Goal: Find specific page/section: Find specific page/section

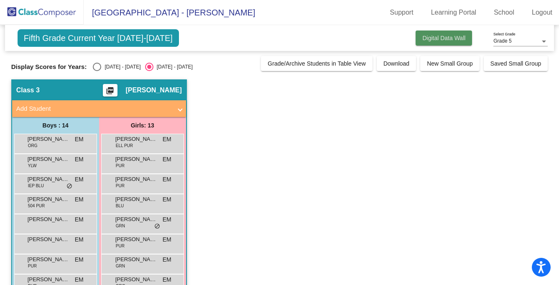
click at [429, 38] on span "Digital Data Wall" at bounding box center [443, 38] width 43 height 7
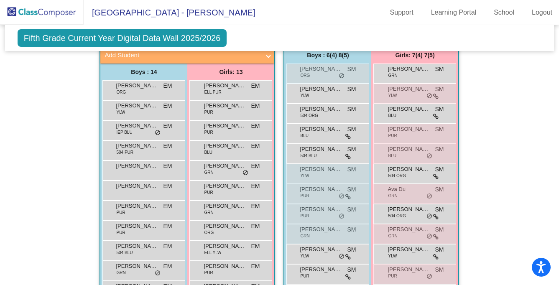
scroll to position [555, 0]
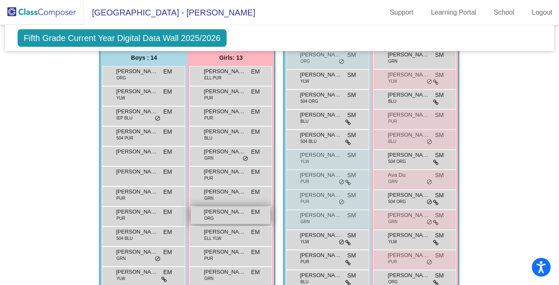
click at [232, 209] on span "[PERSON_NAME]" at bounding box center [225, 212] width 42 height 8
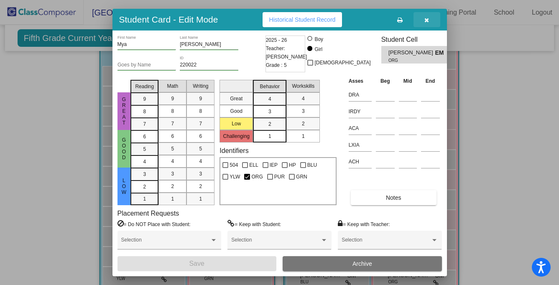
click at [427, 23] on icon "button" at bounding box center [426, 20] width 5 height 6
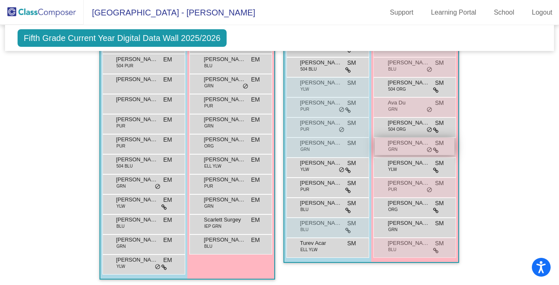
scroll to position [627, 0]
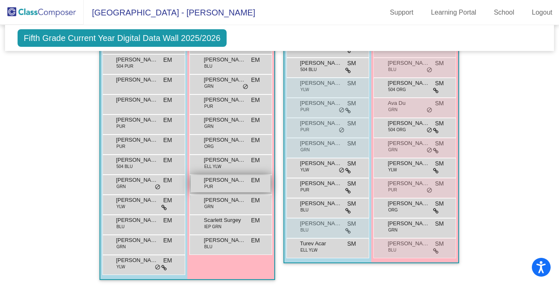
click at [237, 192] on div "[PERSON_NAME] PUR EM lock do_not_disturb_alt" at bounding box center [231, 183] width 80 height 17
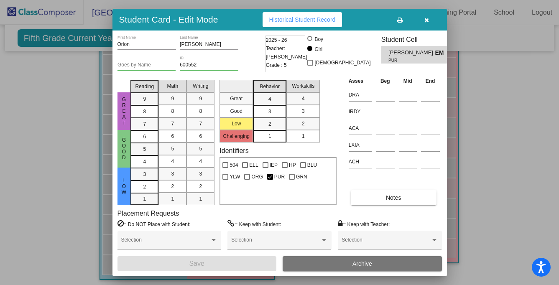
click at [314, 19] on span "Historical Student Record" at bounding box center [302, 19] width 66 height 7
click at [313, 62] on div at bounding box center [310, 63] width 6 height 6
click at [310, 66] on input "[DEMOGRAPHIC_DATA]" at bounding box center [310, 66] width 0 height 0
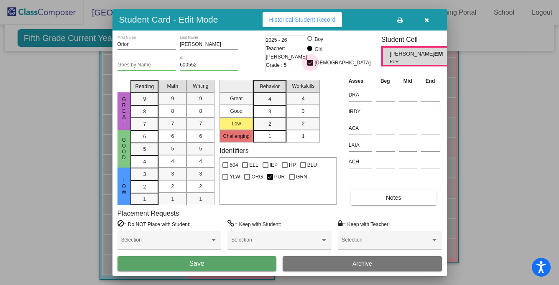
click at [313, 62] on div at bounding box center [310, 63] width 6 height 6
click at [310, 66] on input "[DEMOGRAPHIC_DATA]" at bounding box center [310, 66] width 0 height 0
checkbox input "false"
click at [427, 21] on icon "button" at bounding box center [426, 20] width 5 height 6
